Goal: Information Seeking & Learning: Learn about a topic

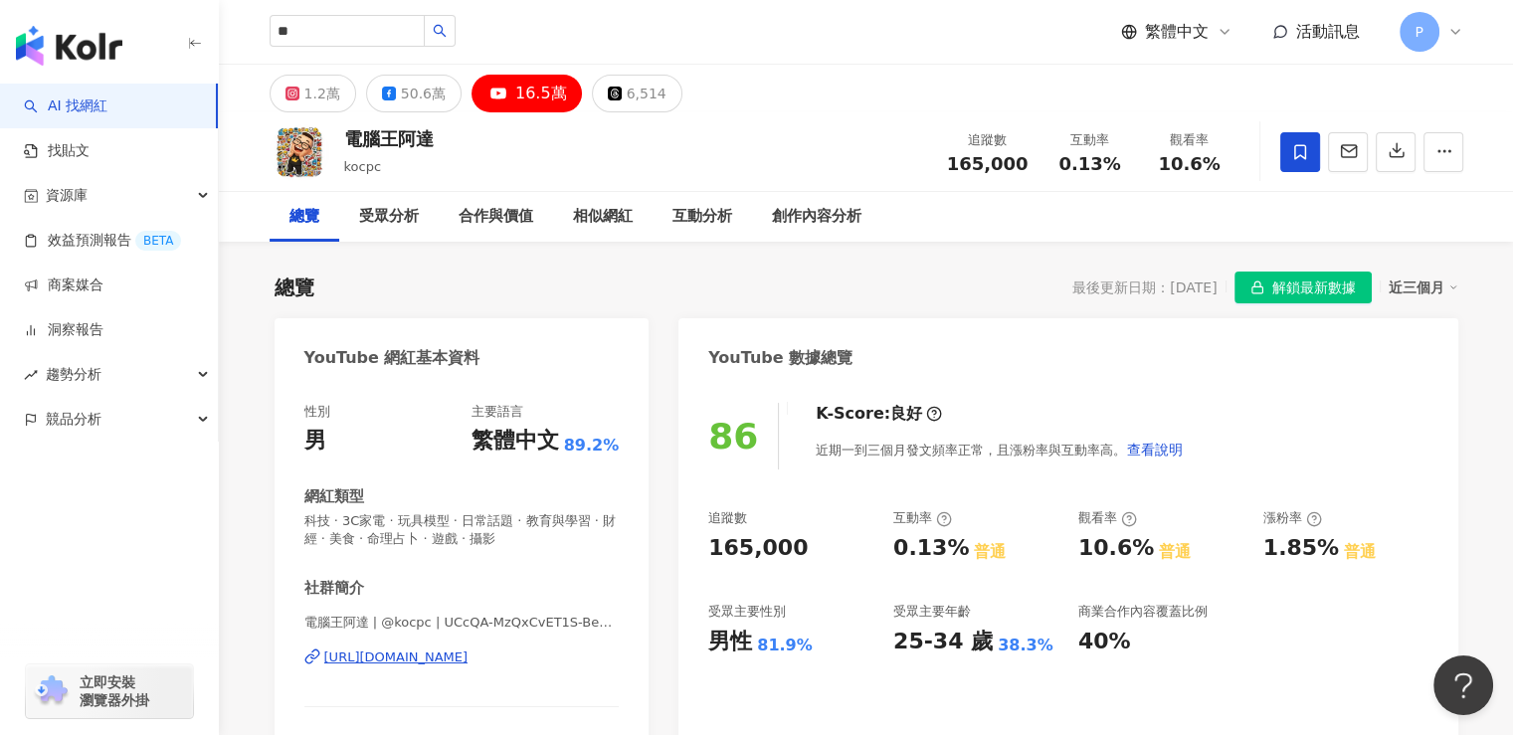
type input "*"
type input "***"
click at [447, 37] on icon "search" at bounding box center [440, 31] width 14 height 14
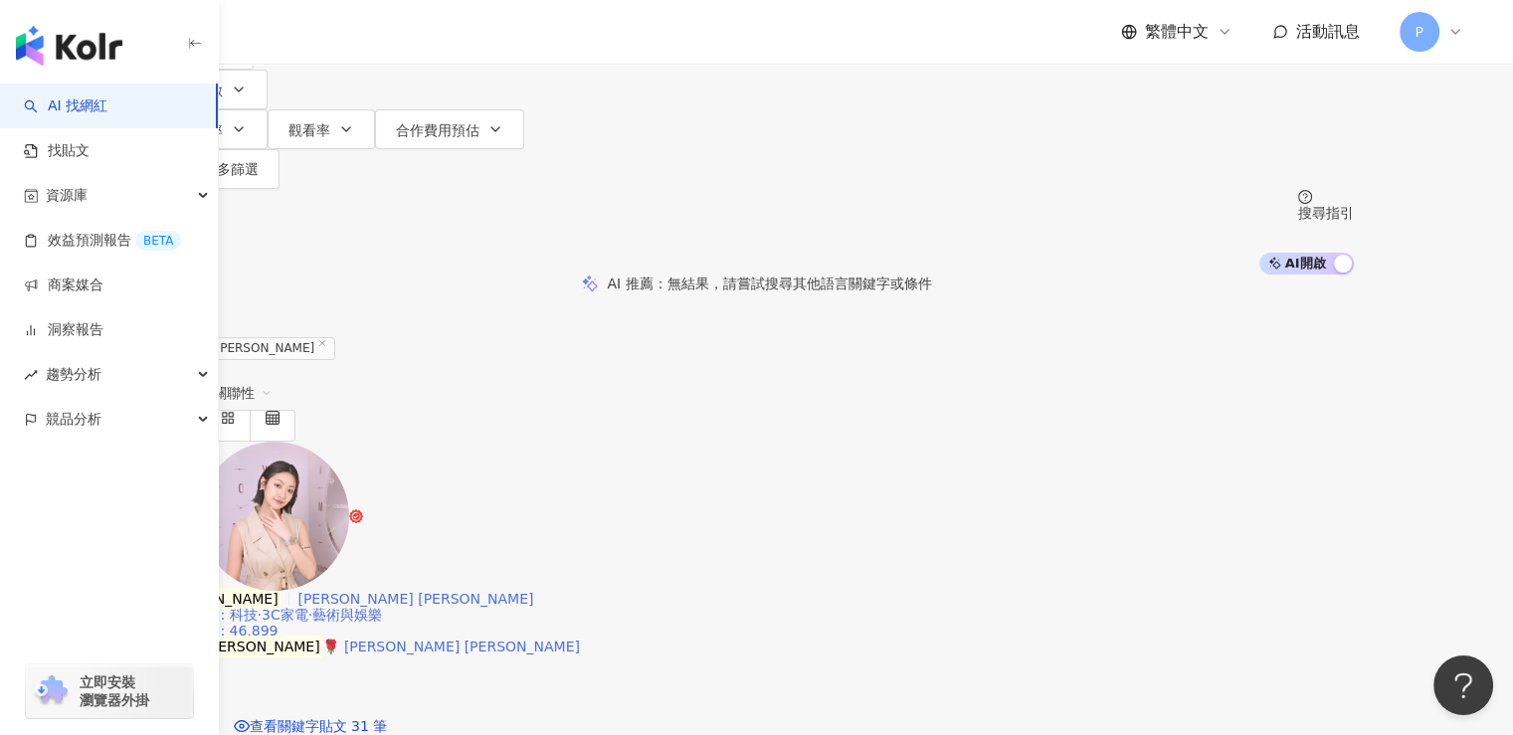
scroll to position [298, 0]
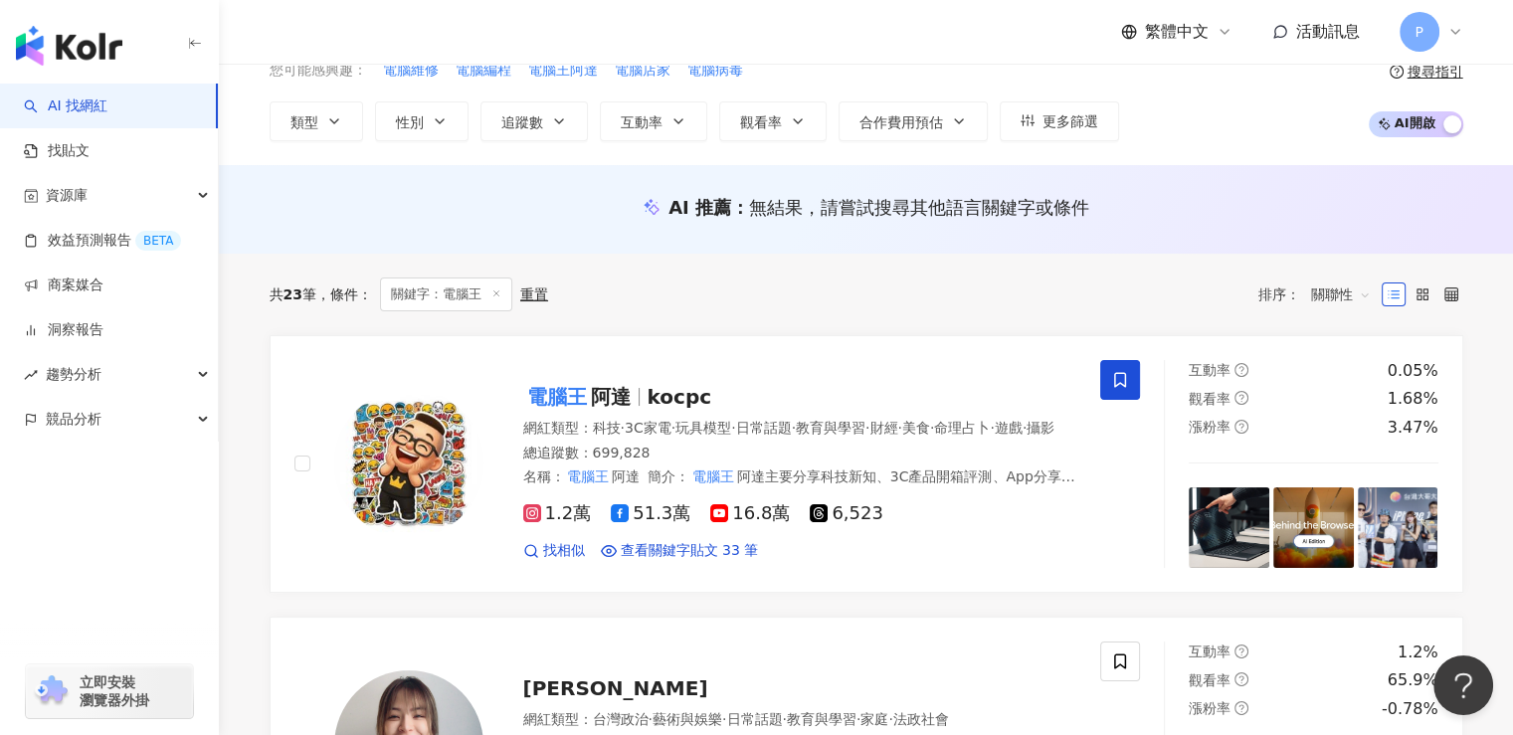
scroll to position [99, 0]
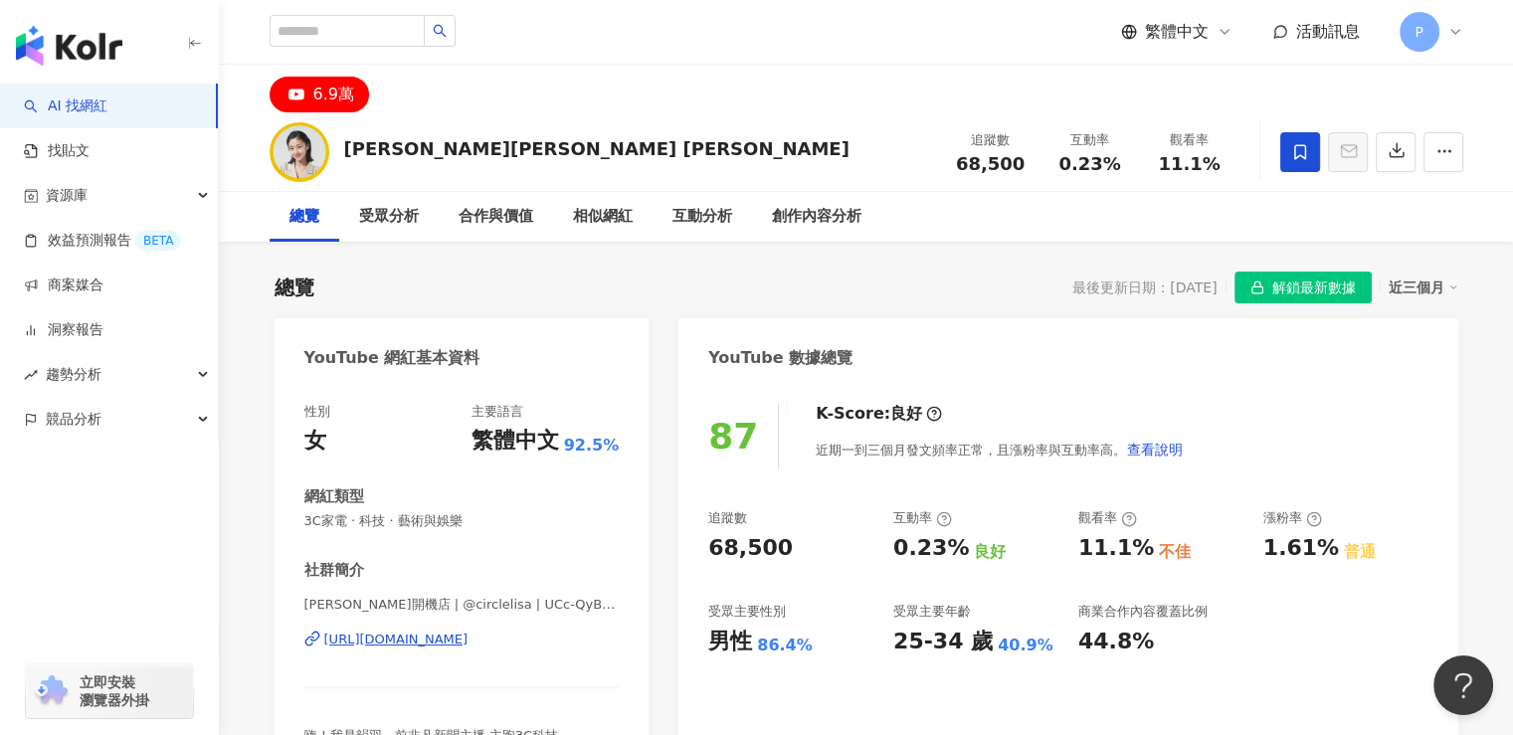
click at [702, 549] on div "87 K-Score : 良好 近期一到三個月發文頻率正常，且漲粉率與互動率高。 查看說明 追蹤數 68,500 互動率 0.23% 良好 觀看率 11.1%…" at bounding box center [1067, 606] width 779 height 447
click at [700, 546] on div "87 K-Score : 良好 近期一到三個月發文頻率正常，且漲粉率與互動率高。 查看說明 追蹤數 68,500 互動率 0.23% 良好 觀看率 11.1%…" at bounding box center [1067, 606] width 779 height 447
drag, startPoint x: 700, startPoint y: 546, endPoint x: 780, endPoint y: 551, distance: 79.7
click at [780, 551] on div "87 K-Score : 良好 近期一到三個月發文頻率正常，且漲粉率與互動率高。 查看說明 追蹤數 68,500 互動率 0.23% 良好 觀看率 11.1%…" at bounding box center [1067, 606] width 779 height 447
copy div "68,500"
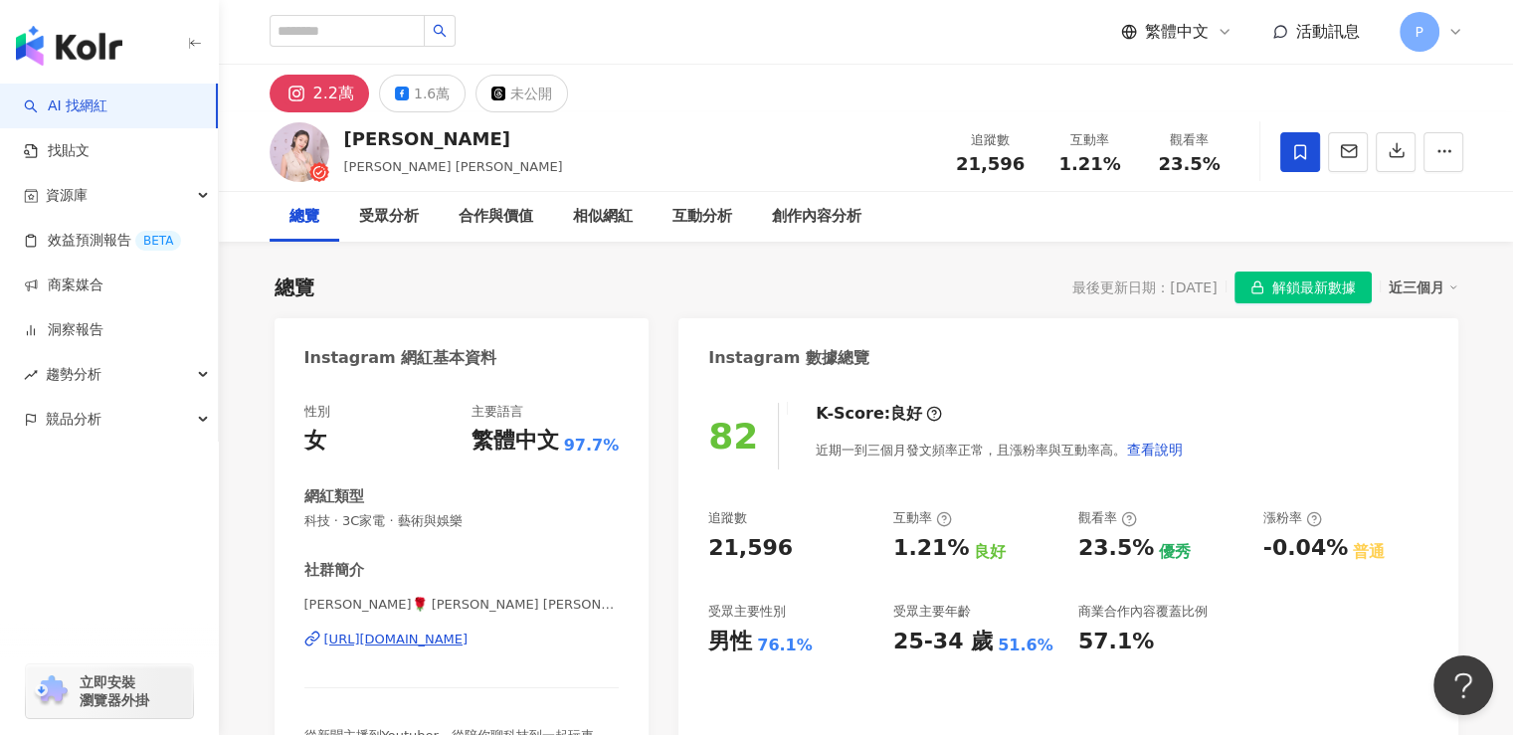
drag, startPoint x: 776, startPoint y: 548, endPoint x: 712, endPoint y: 546, distance: 63.7
click at [712, 546] on div "21,596" at bounding box center [750, 548] width 85 height 31
copy div "21,596"
click at [410, 88] on button "1.6萬" at bounding box center [422, 94] width 87 height 38
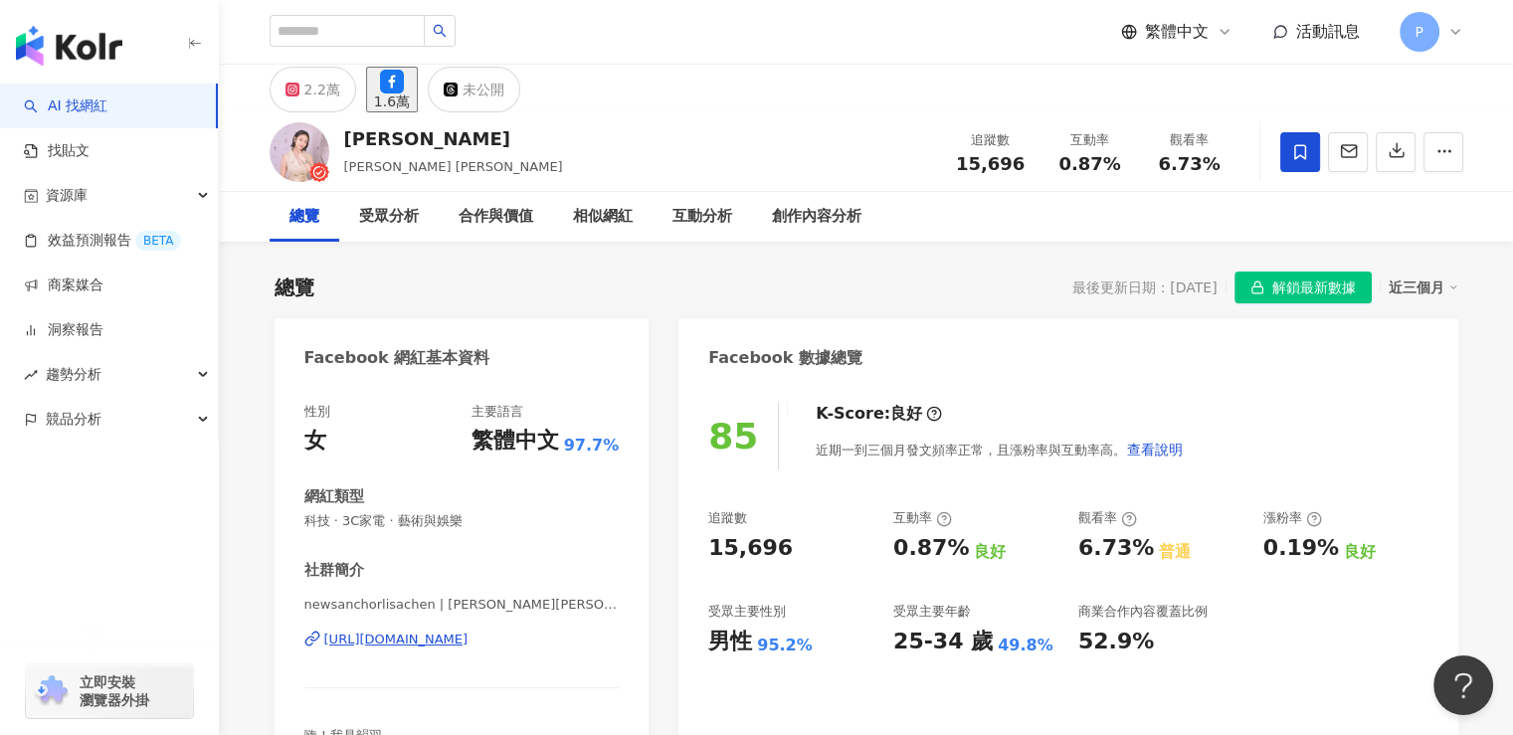
click at [687, 550] on div "85 K-Score : 良好 近期一到三個月發文頻率正常，且漲粉率與互動率高。 查看說明 追蹤數 15,696 互動率 0.87% 良好 觀看率 6.73%…" at bounding box center [1067, 613] width 779 height 461
copy div "15,696"
drag, startPoint x: 680, startPoint y: 77, endPoint x: 613, endPoint y: 1, distance: 101.4
click at [680, 77] on div "2.2萬 1.6萬 未公開" at bounding box center [866, 89] width 1273 height 48
